Goal: Task Accomplishment & Management: Use online tool/utility

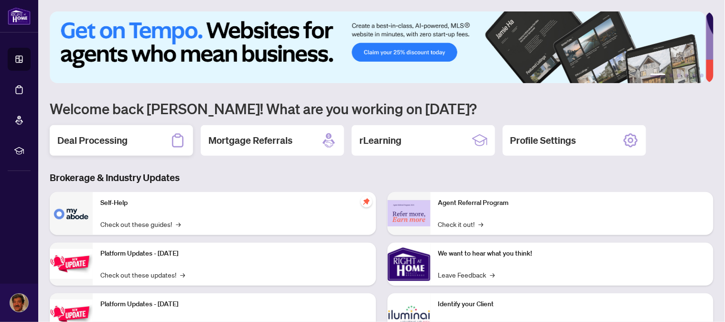
click at [87, 141] on h2 "Deal Processing" at bounding box center [92, 140] width 70 height 13
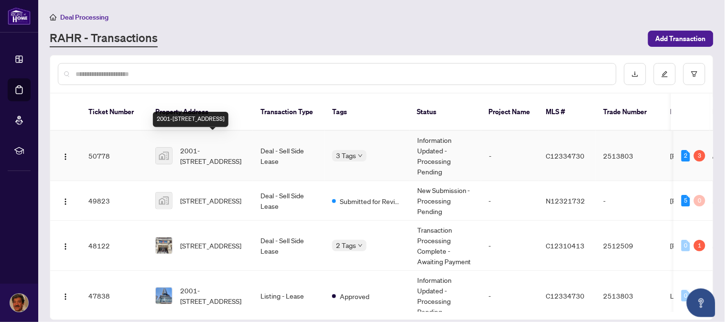
click at [210, 145] on span "2001-[STREET_ADDRESS]" at bounding box center [212, 155] width 65 height 21
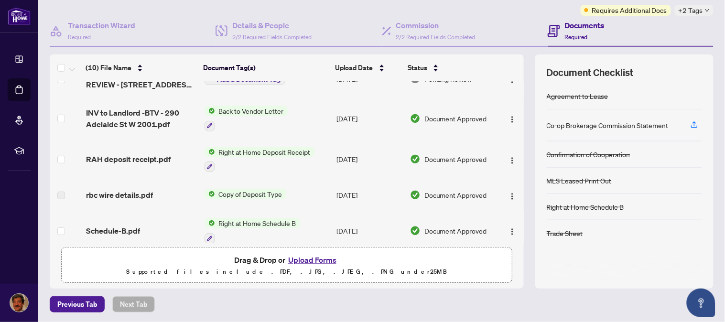
scroll to position [64, 0]
click at [282, 146] on span "Right at Home Deposit Receipt" at bounding box center [264, 151] width 99 height 11
click at [445, 154] on span "Document Approved" at bounding box center [456, 158] width 63 height 11
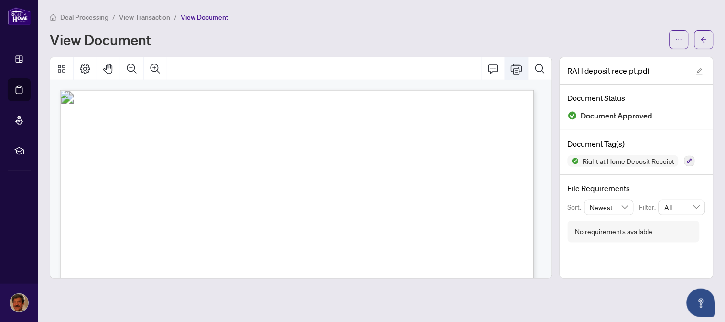
click at [519, 69] on icon "Print" at bounding box center [516, 68] width 11 height 11
